Goal: Task Accomplishment & Management: Manage account settings

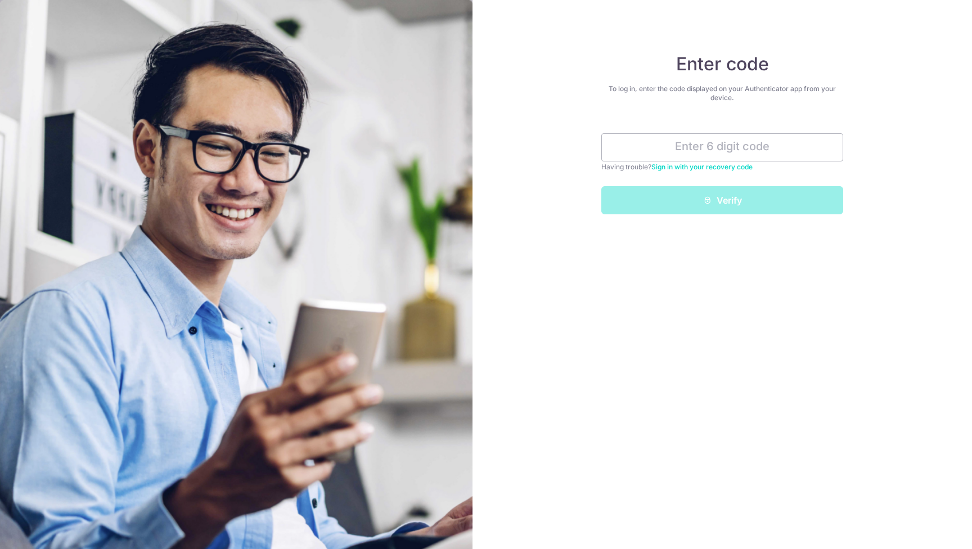
click at [701, 205] on div "Verify" at bounding box center [722, 200] width 255 height 28
click at [708, 145] on input "text" at bounding box center [722, 147] width 242 height 28
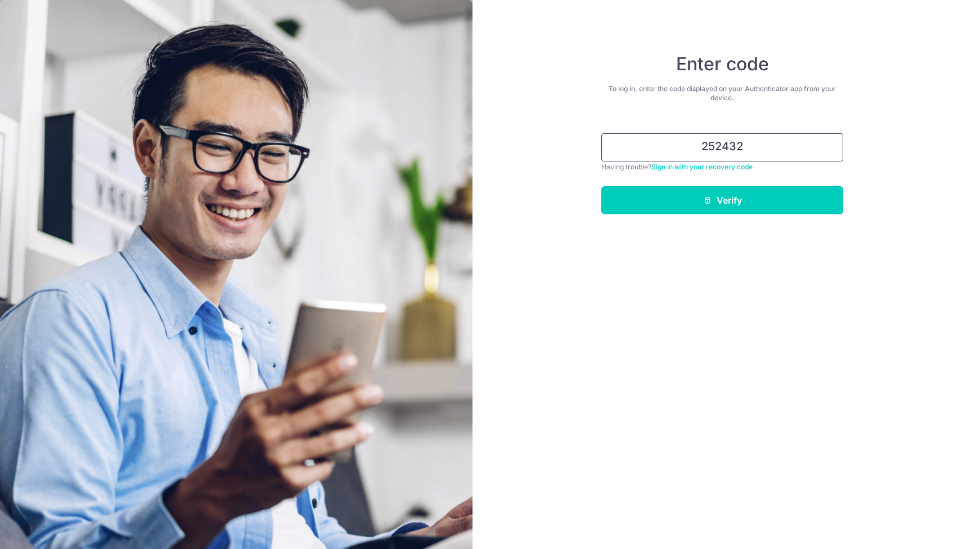
type input "252432"
click at [722, 200] on button "Verify" at bounding box center [722, 200] width 242 height 28
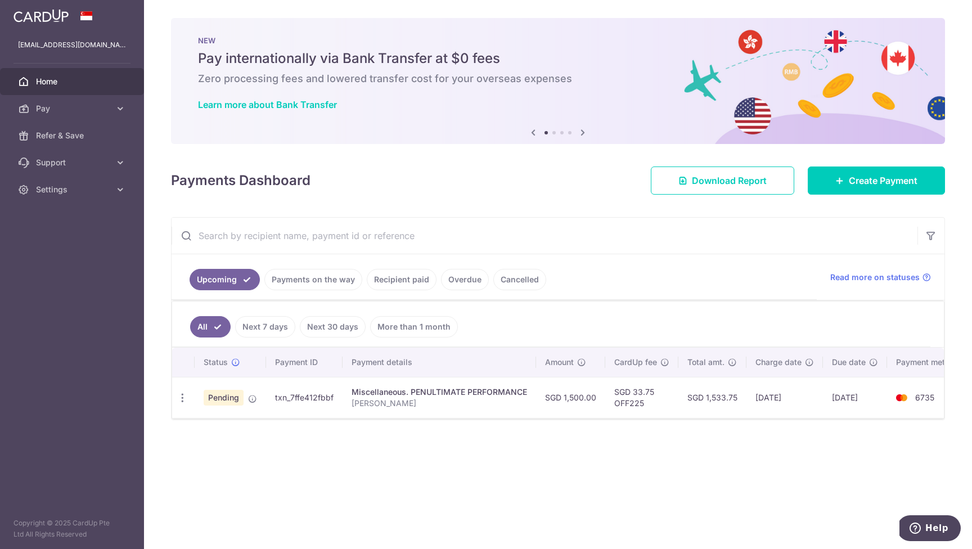
click at [275, 329] on link "Next 7 days" at bounding box center [265, 326] width 60 height 21
click at [326, 326] on link "Next 30 days" at bounding box center [333, 326] width 66 height 21
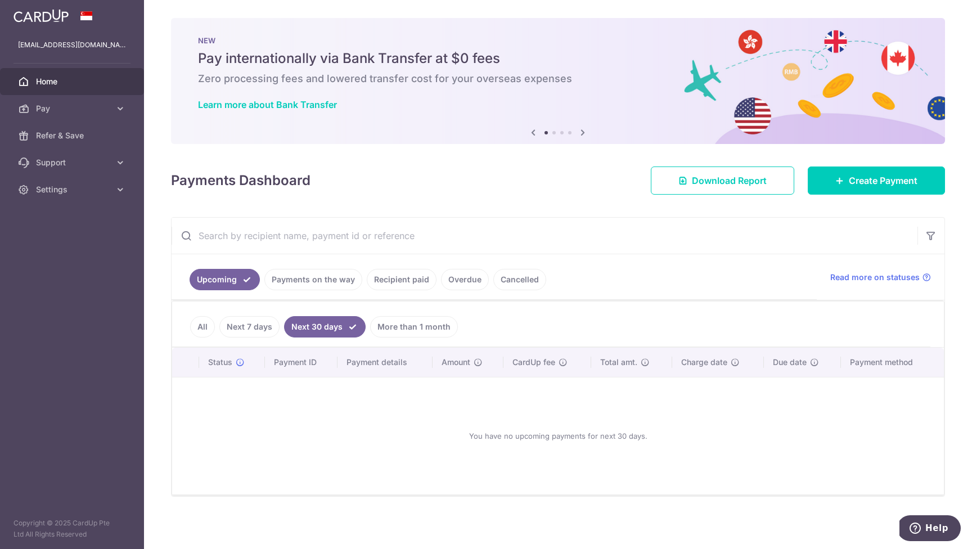
click at [396, 327] on link "More than 1 month" at bounding box center [414, 326] width 88 height 21
click at [201, 329] on link "All" at bounding box center [202, 326] width 25 height 21
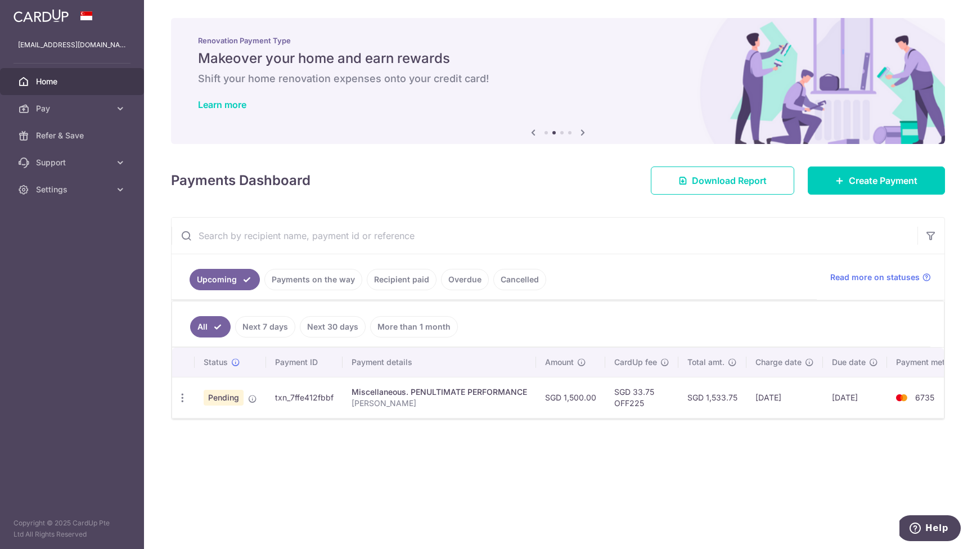
click at [322, 284] on link "Payments on the way" at bounding box center [313, 279] width 98 height 21
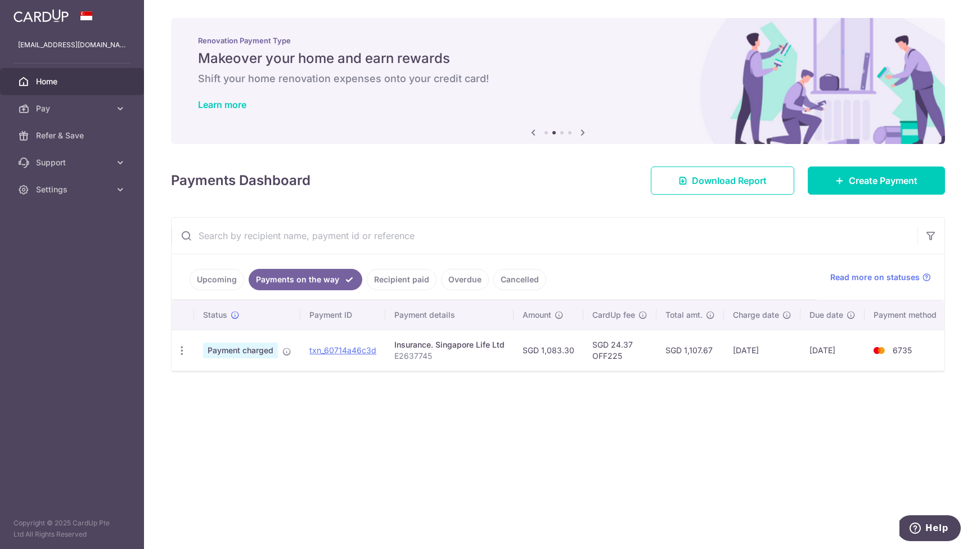
click at [412, 280] on link "Recipient paid" at bounding box center [402, 279] width 70 height 21
